Goal: Check status

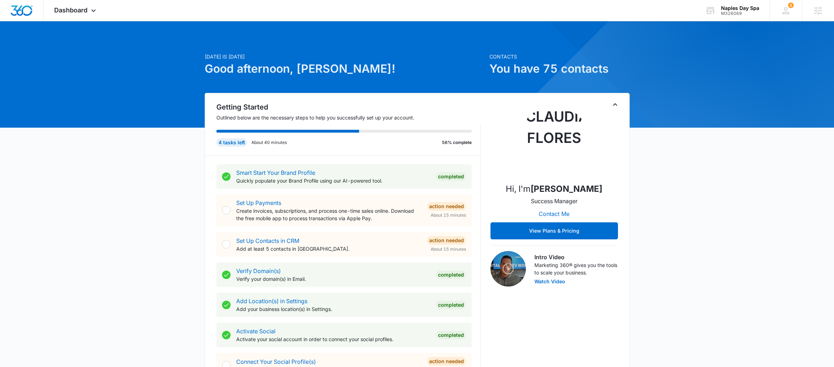
click at [618, 104] on icon "Toggle Collapse" at bounding box center [615, 104] width 9 height 9
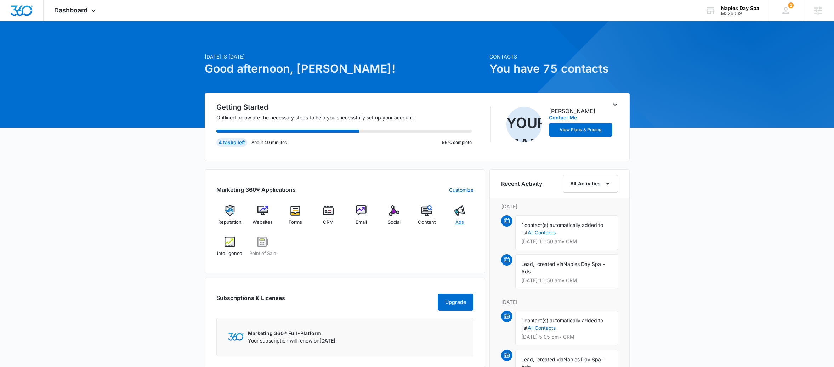
click at [458, 223] on span "Ads" at bounding box center [460, 222] width 9 height 7
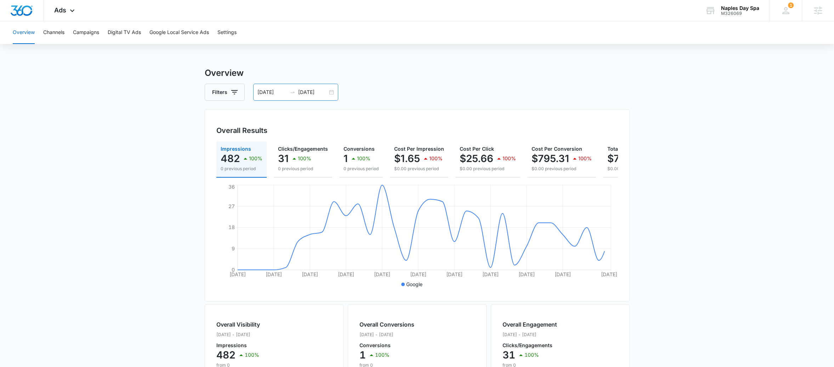
click at [334, 94] on div "[DATE] [DATE]" at bounding box center [295, 92] width 85 height 17
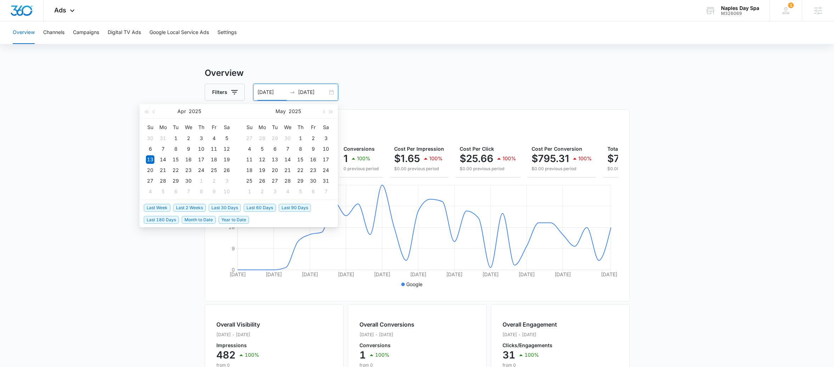
click at [196, 209] on span "Last 2 Weeks" at bounding box center [189, 208] width 33 height 8
type input "[DATE]"
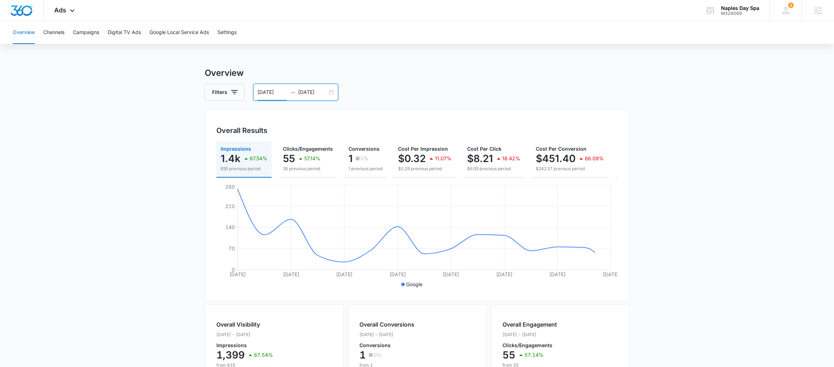
click at [336, 91] on div "[DATE] [DATE]" at bounding box center [295, 92] width 85 height 17
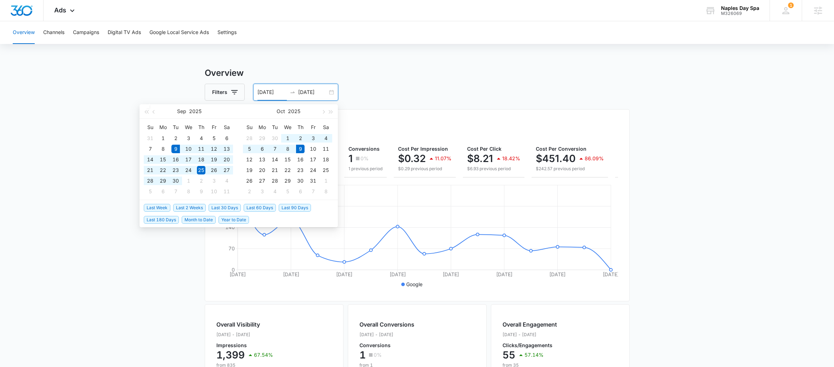
click at [232, 208] on span "Last 30 Days" at bounding box center [225, 208] width 32 height 8
type input "[DATE]"
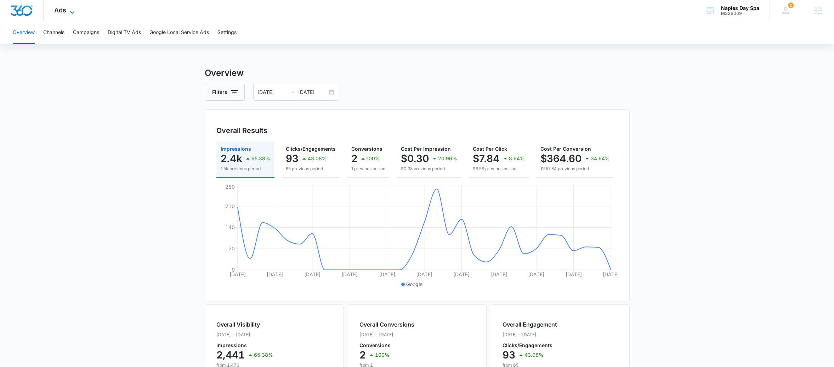
click at [68, 7] on div "Ads Apps Reputation Websites Forms CRM Email Social POS Content Ads Intelligenc…" at bounding box center [66, 10] width 44 height 21
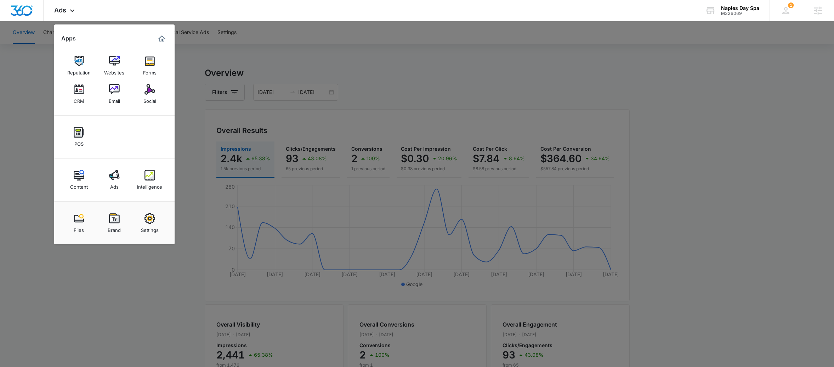
click at [158, 184] on div "Intelligence" at bounding box center [149, 184] width 25 height 9
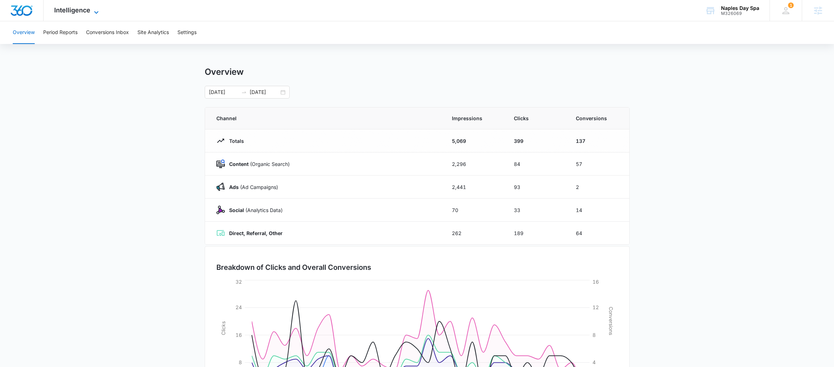
click at [68, 8] on span "Intelligence" at bounding box center [72, 9] width 36 height 7
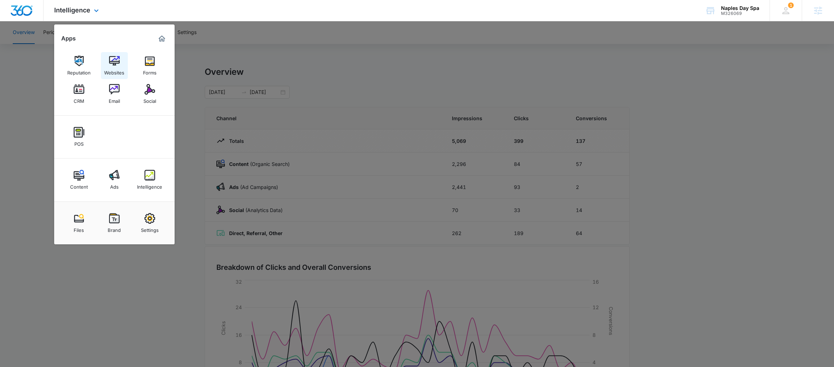
click at [108, 69] on div "Websites" at bounding box center [114, 70] width 20 height 9
